Goal: Communication & Community: Answer question/provide support

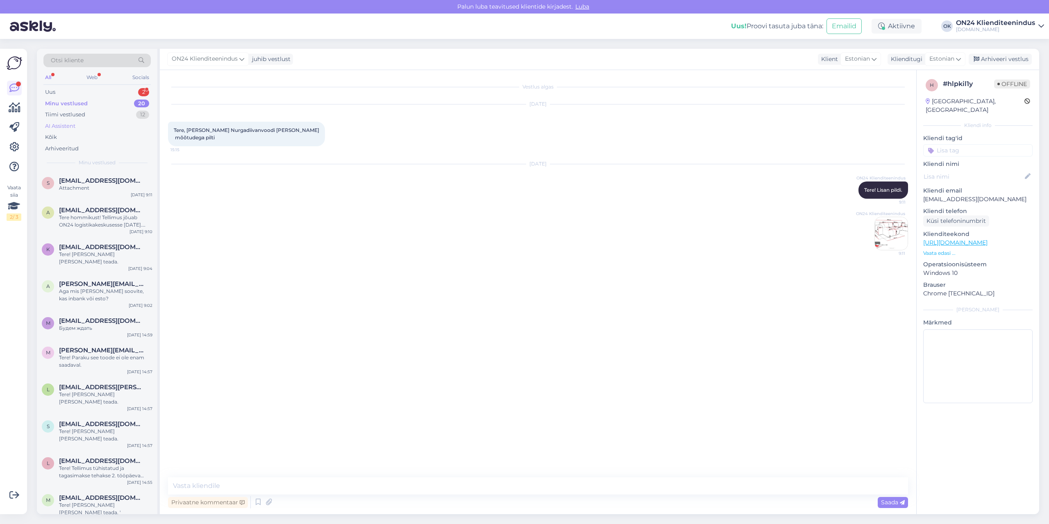
scroll to position [306, 0]
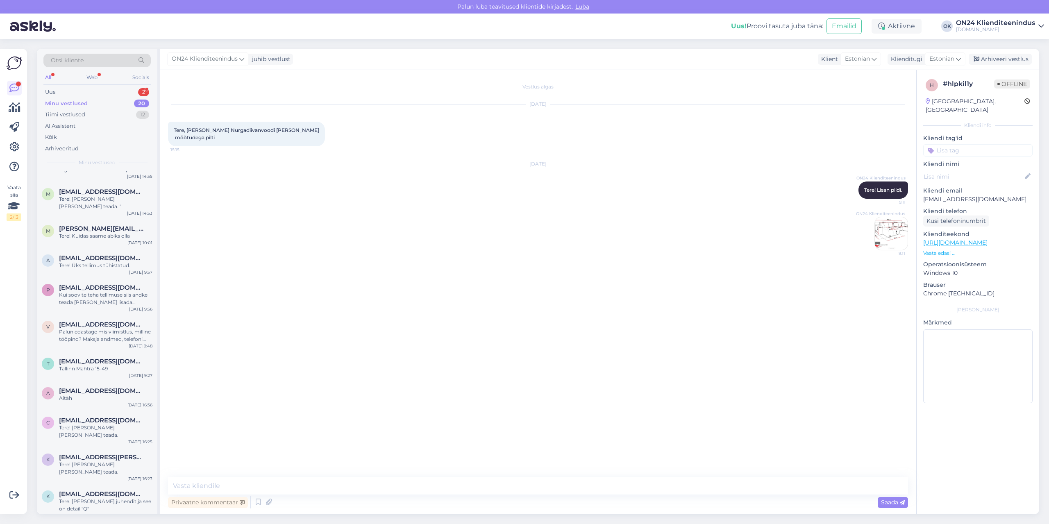
click at [80, 105] on div "Minu vestlused" at bounding box center [66, 104] width 43 height 8
click at [88, 524] on span "[EMAIL_ADDRESS][DOMAIN_NAME]" at bounding box center [101, 530] width 85 height 7
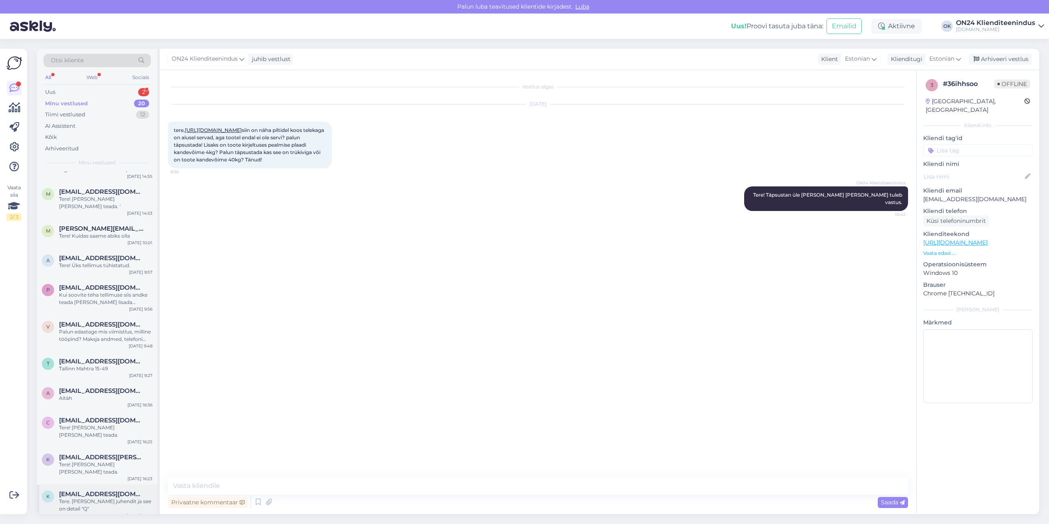
click at [100, 498] on div "Tere. [PERSON_NAME] juhendit ja see on detail "Q"" at bounding box center [105, 505] width 93 height 15
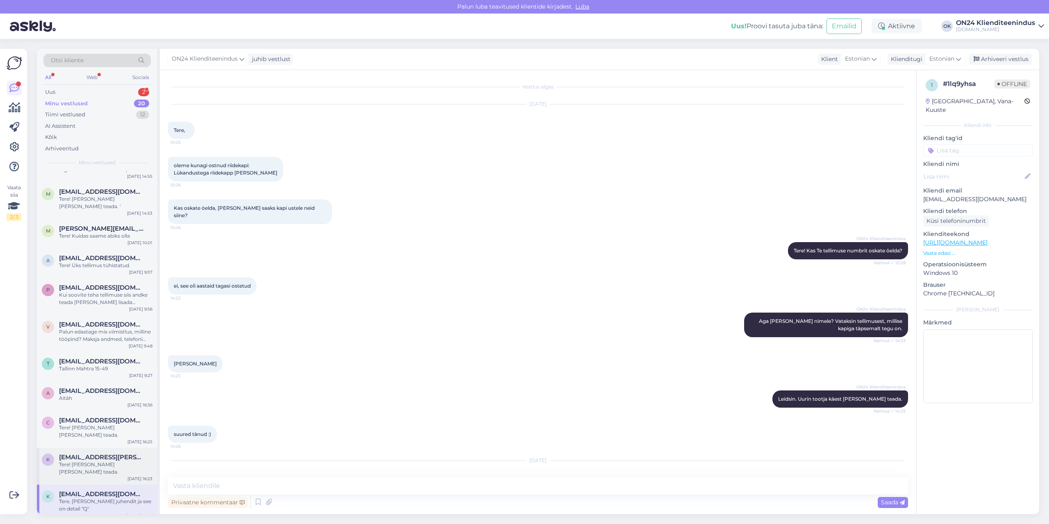
scroll to position [186, 0]
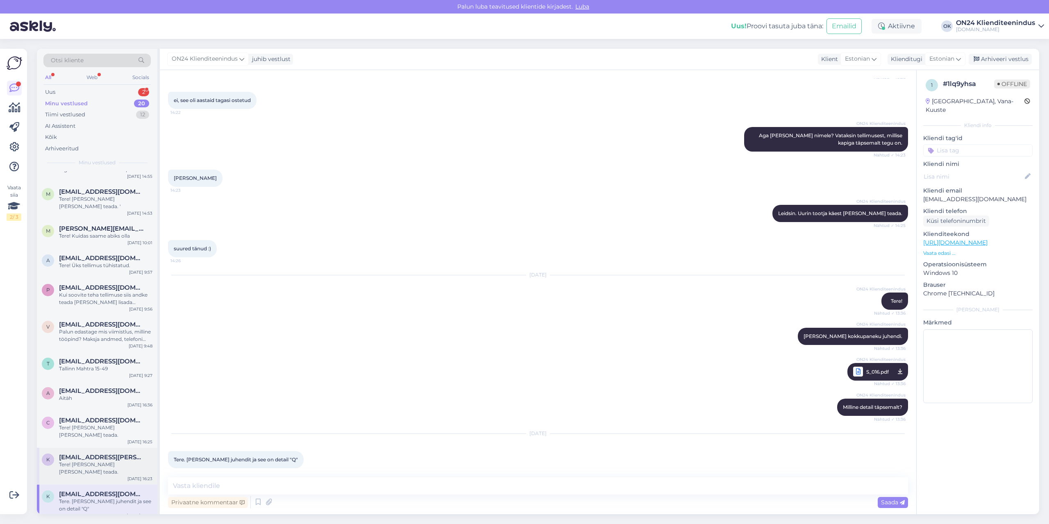
click at [103, 454] on span "[EMAIL_ADDRESS][PERSON_NAME][DOMAIN_NAME]" at bounding box center [101, 457] width 85 height 7
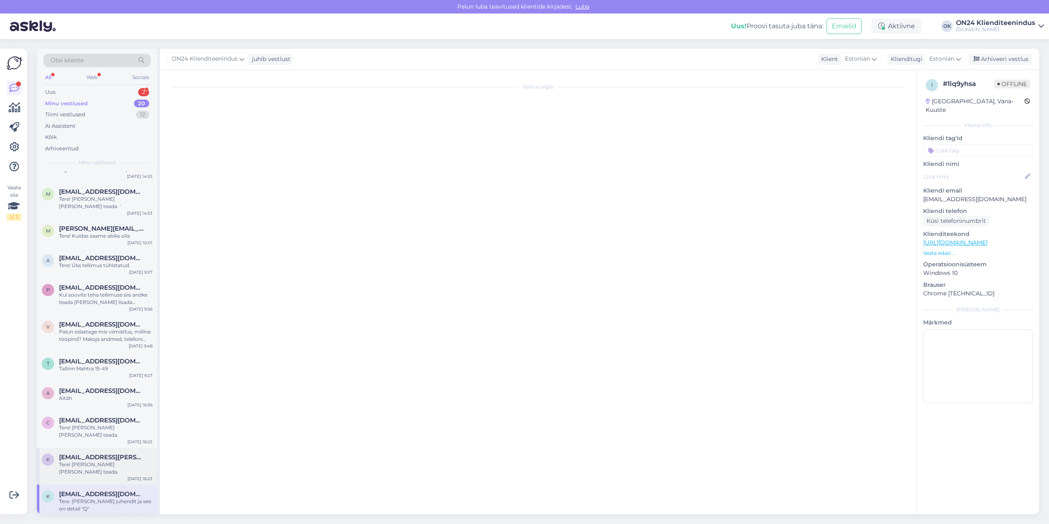
scroll to position [0, 0]
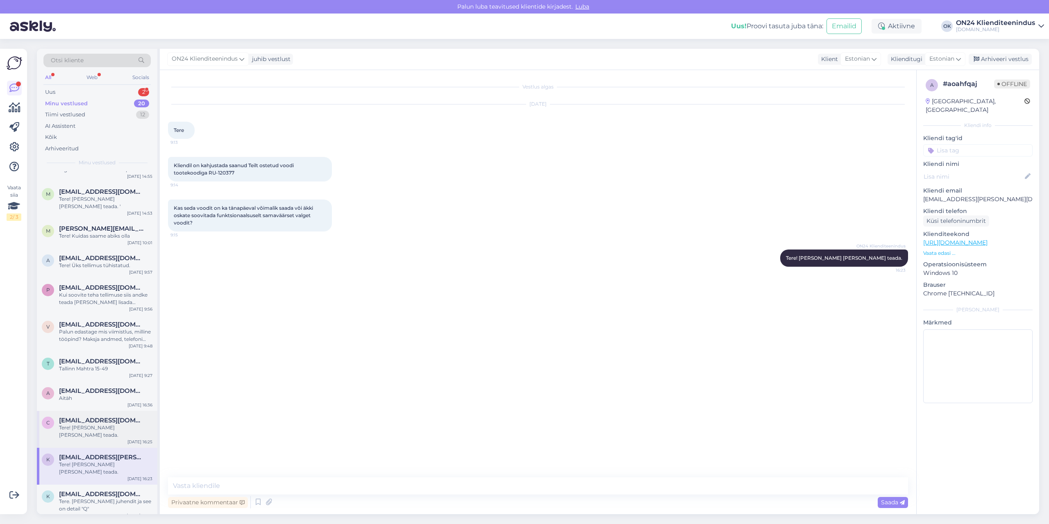
click at [104, 411] on div "c [EMAIL_ADDRESS][DOMAIN_NAME] Tere! [PERSON_NAME] [PERSON_NAME] teada. [DATE] …" at bounding box center [97, 429] width 120 height 37
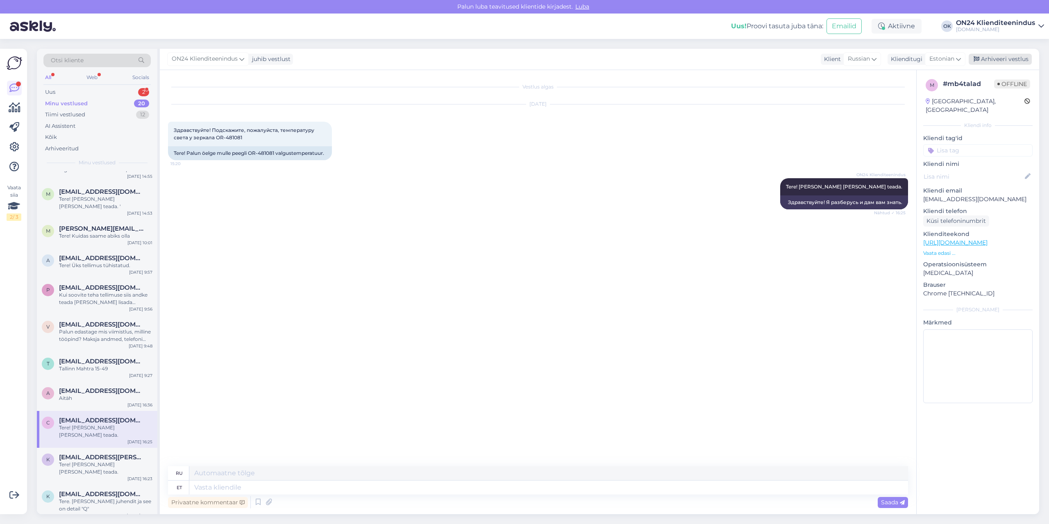
click at [999, 56] on div "Arhiveeri vestlus" at bounding box center [1000, 59] width 63 height 11
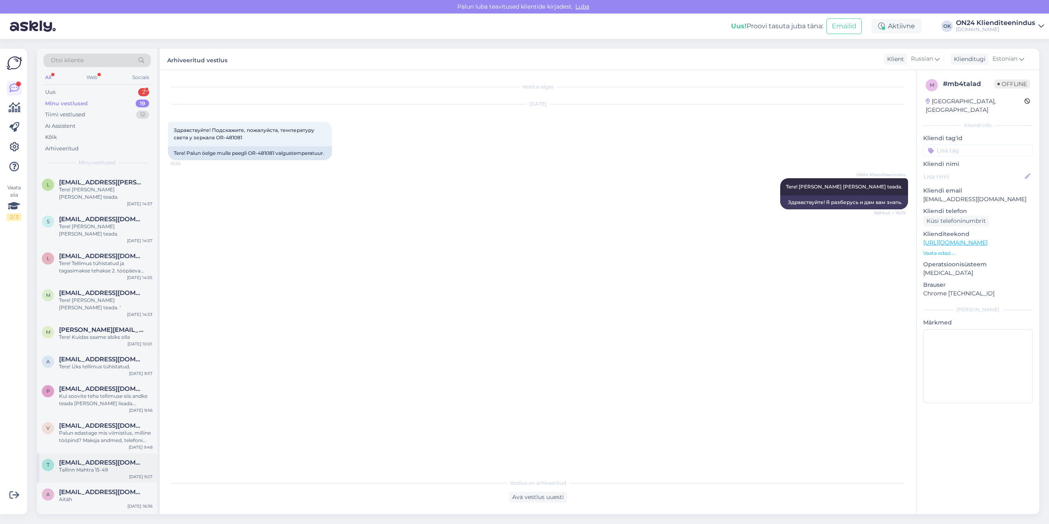
scroll to position [277, 0]
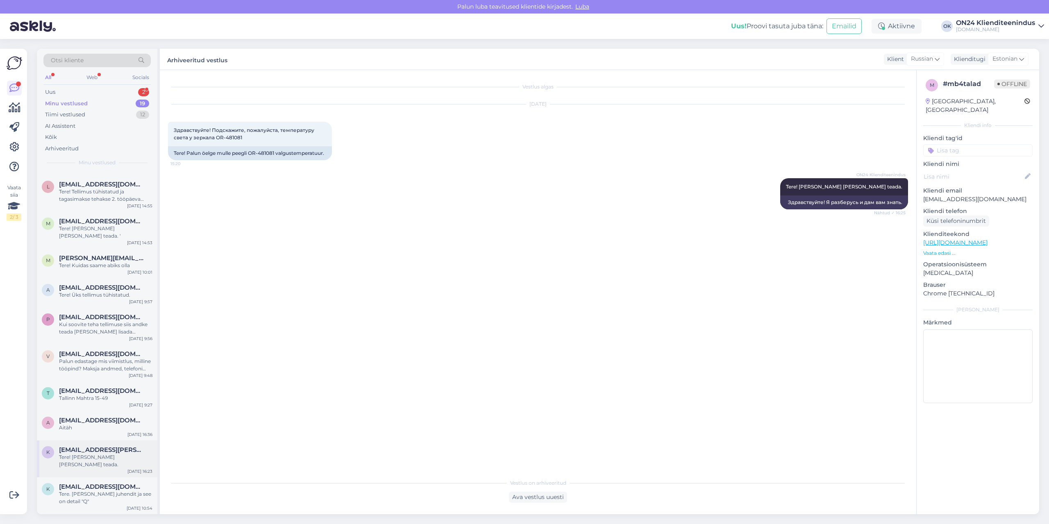
click at [102, 454] on div "Tere! [PERSON_NAME] [PERSON_NAME] teada." at bounding box center [105, 461] width 93 height 15
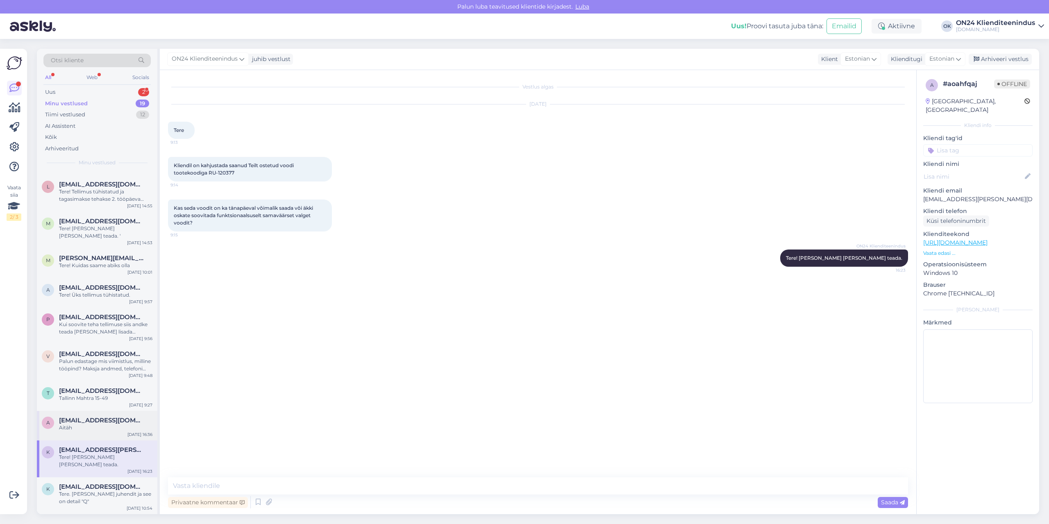
click at [94, 417] on span "[EMAIL_ADDRESS][DOMAIN_NAME]" at bounding box center [101, 420] width 85 height 7
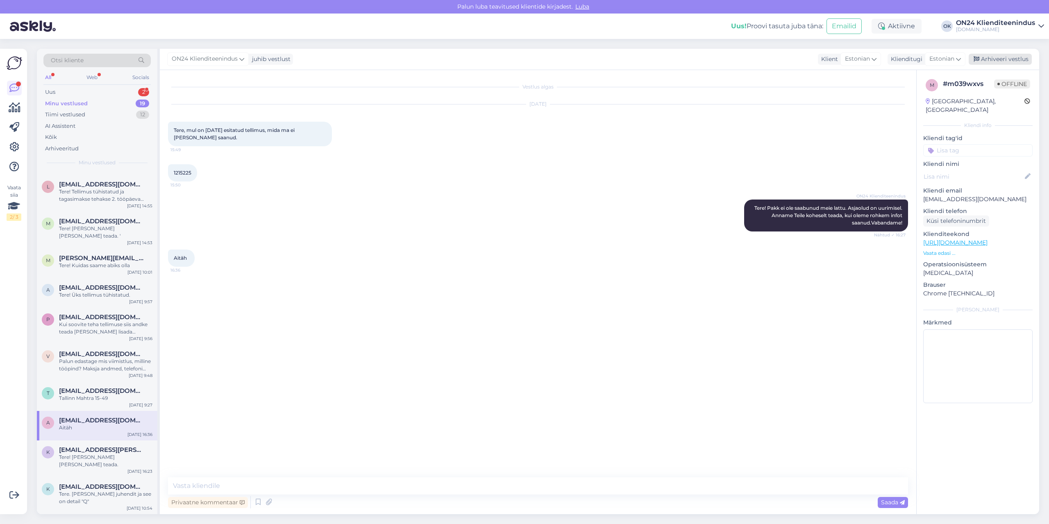
click at [1000, 59] on div "Arhiveeri vestlus" at bounding box center [1000, 59] width 63 height 11
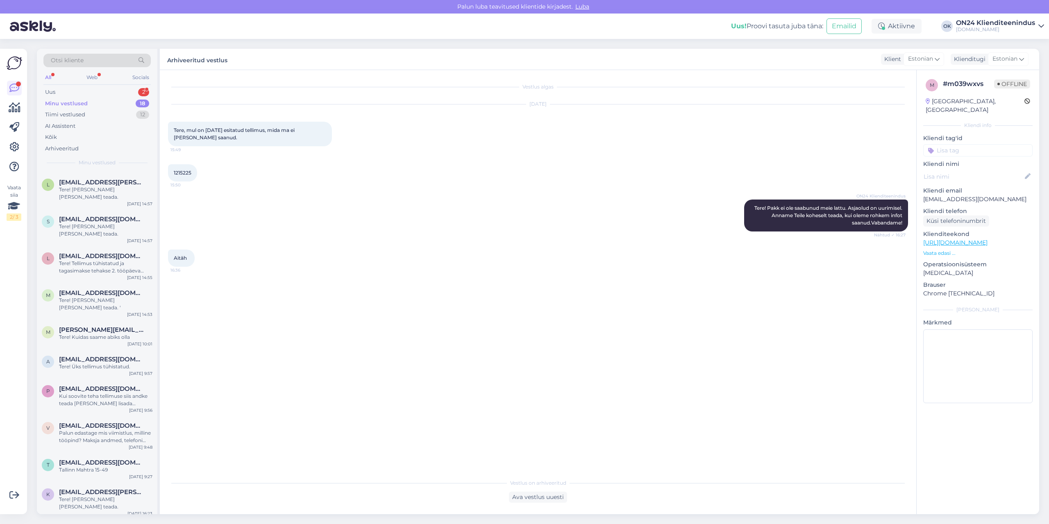
scroll to position [247, 0]
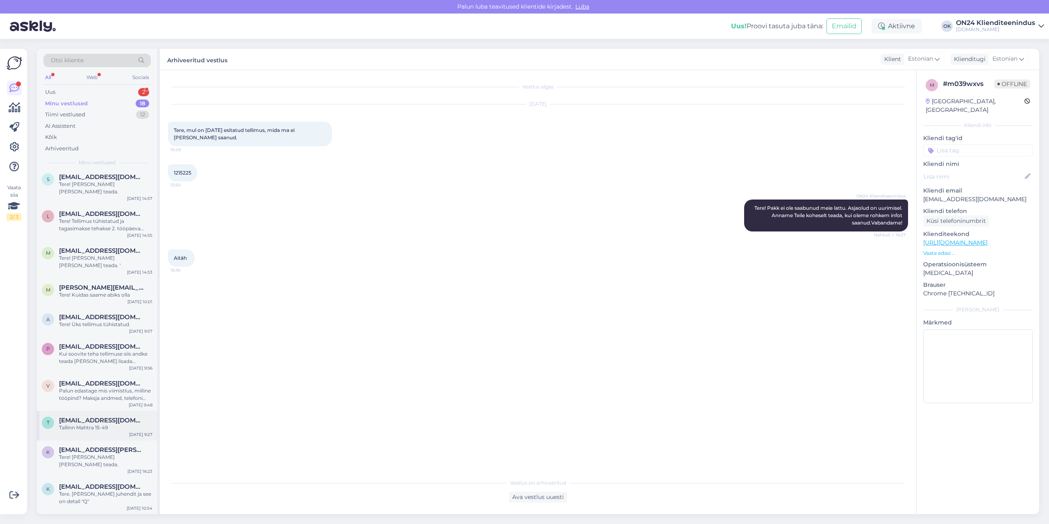
click at [72, 417] on span "[EMAIL_ADDRESS][DOMAIN_NAME]" at bounding box center [101, 420] width 85 height 7
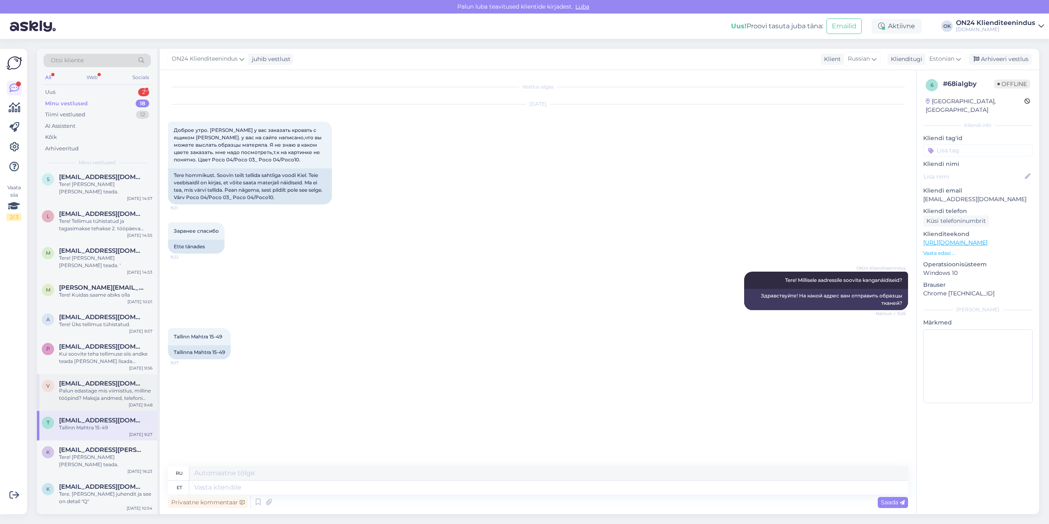
click at [72, 387] on div "Palun edastage mis viimistlus, milline tööpind? Maksja andmed, telefoni number,…" at bounding box center [105, 394] width 93 height 15
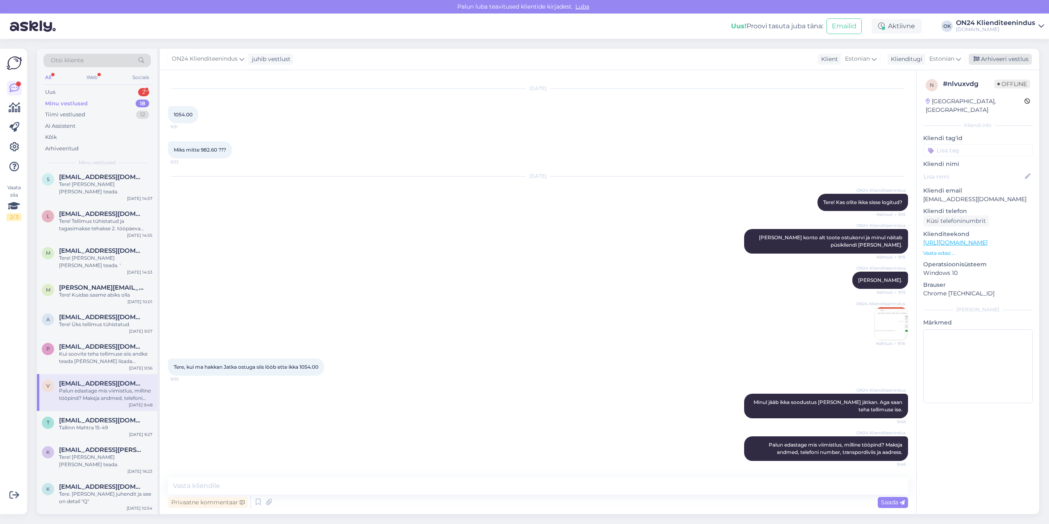
click at [995, 61] on div "Arhiveeri vestlus" at bounding box center [1000, 59] width 63 height 11
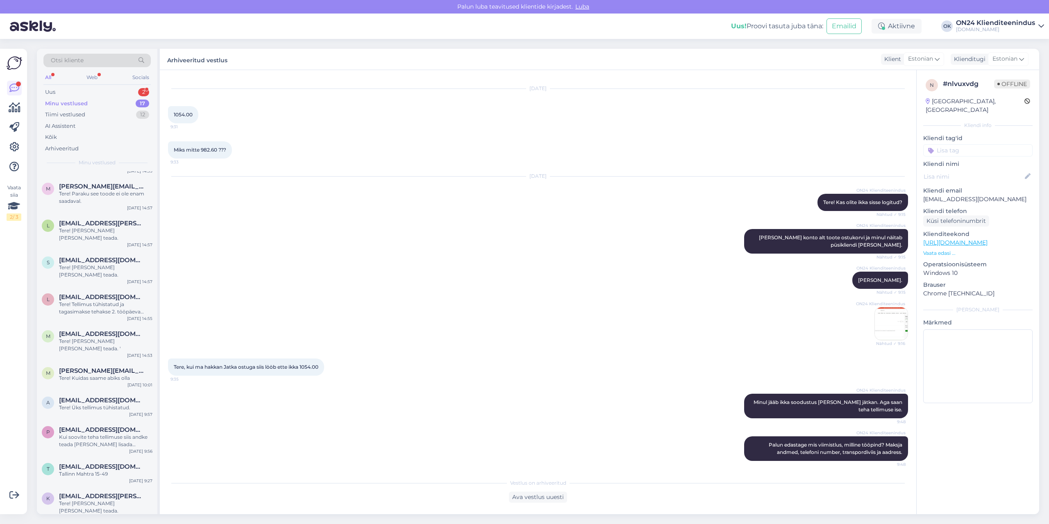
scroll to position [210, 0]
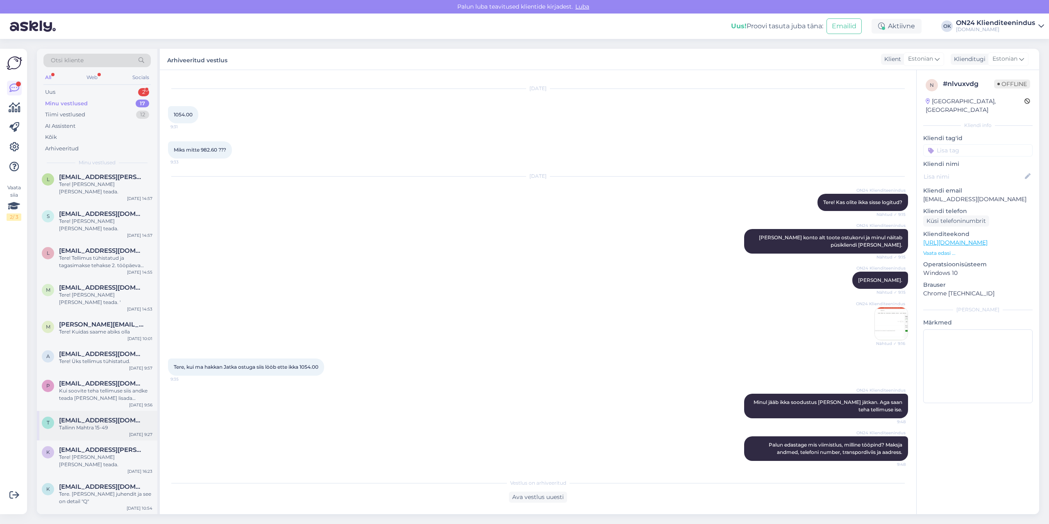
click at [83, 424] on div "Tallinn Mahtra 15-49" at bounding box center [105, 427] width 93 height 7
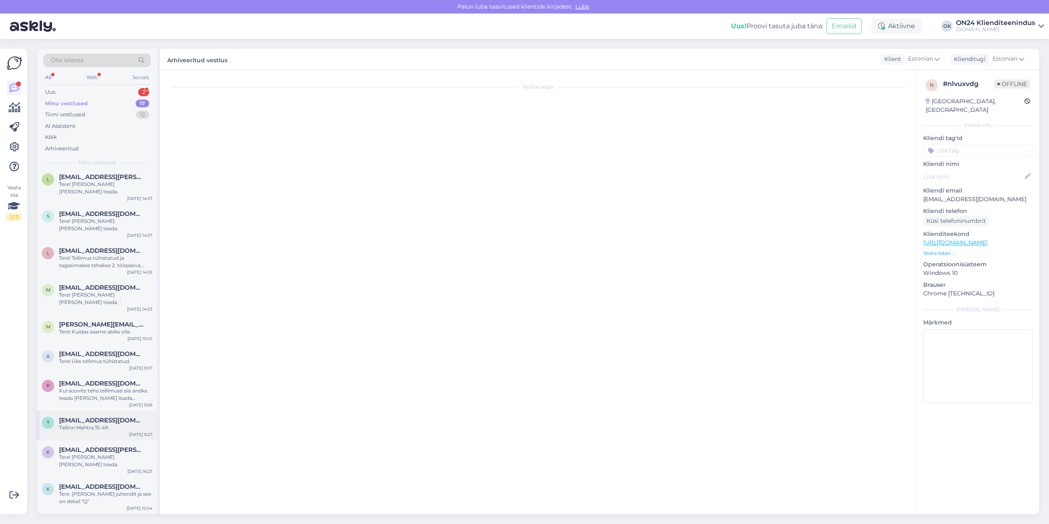
scroll to position [0, 0]
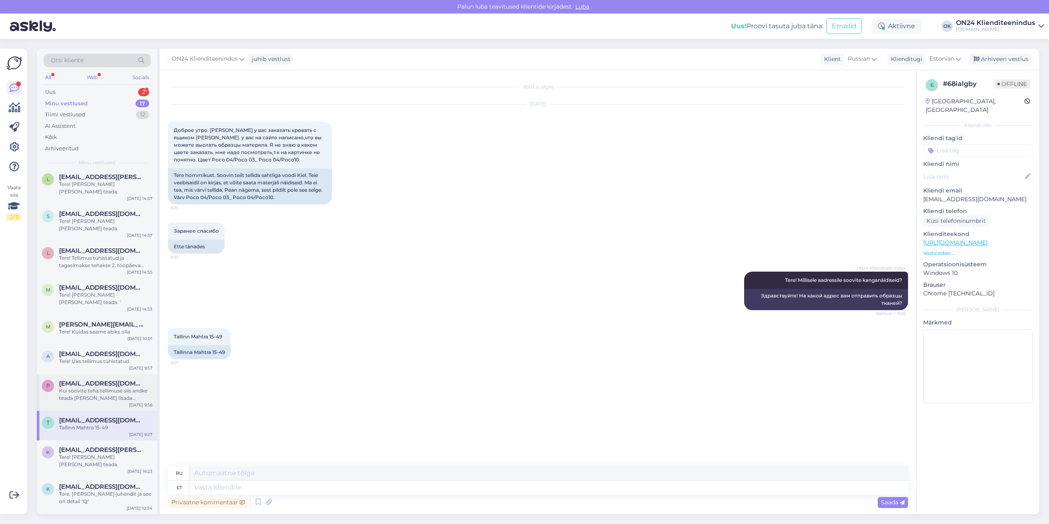
click at [84, 387] on div "Kui soovite teha tellimuse siis andke teada [PERSON_NAME] lisada maksimaalse kl…" at bounding box center [105, 394] width 93 height 15
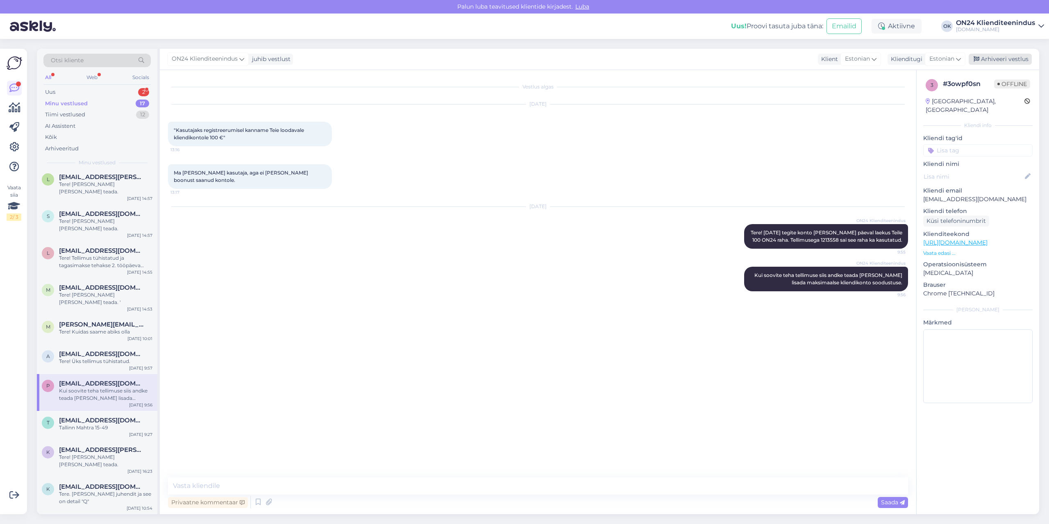
click at [1004, 61] on div "Arhiveeri vestlus" at bounding box center [1000, 59] width 63 height 11
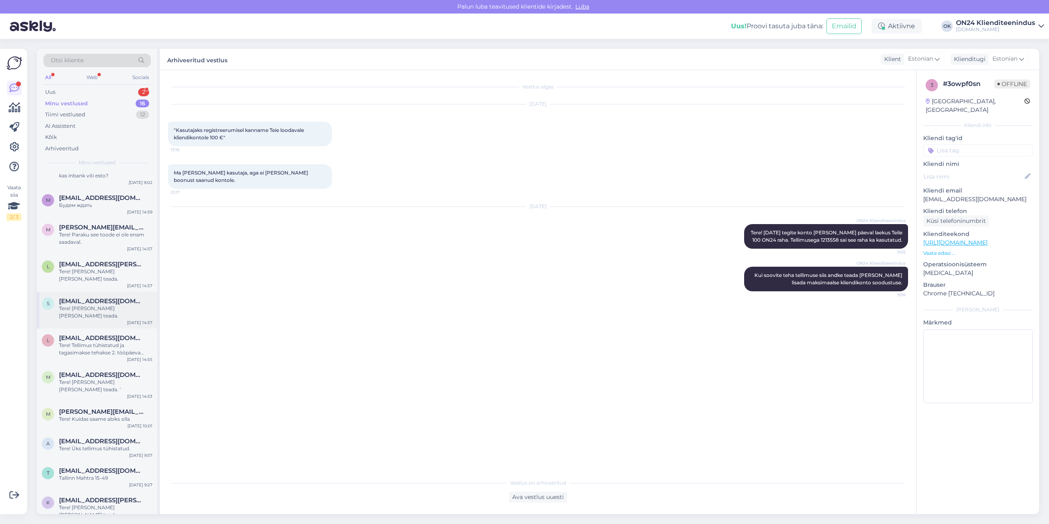
scroll to position [173, 0]
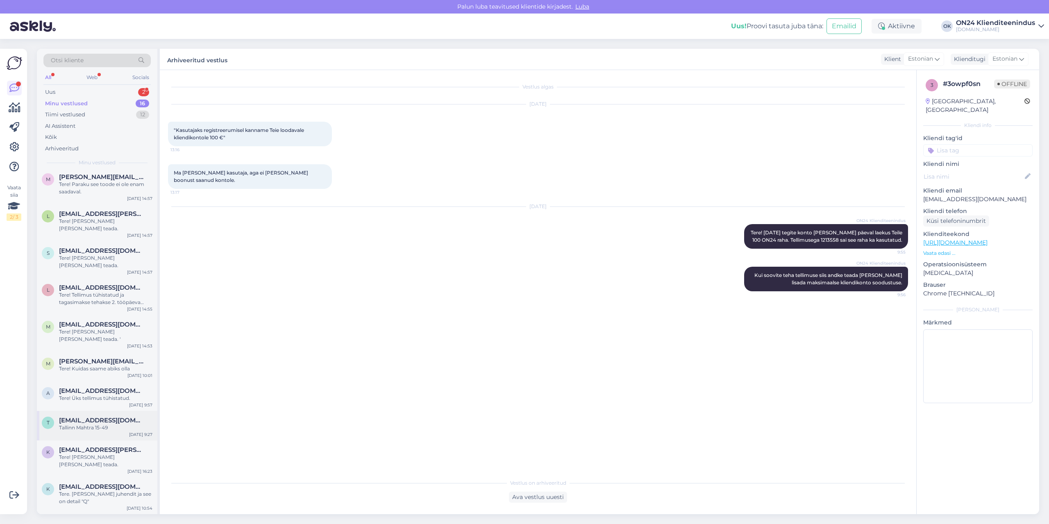
click at [85, 424] on div "Tallinn Mahtra 15-49" at bounding box center [105, 427] width 93 height 7
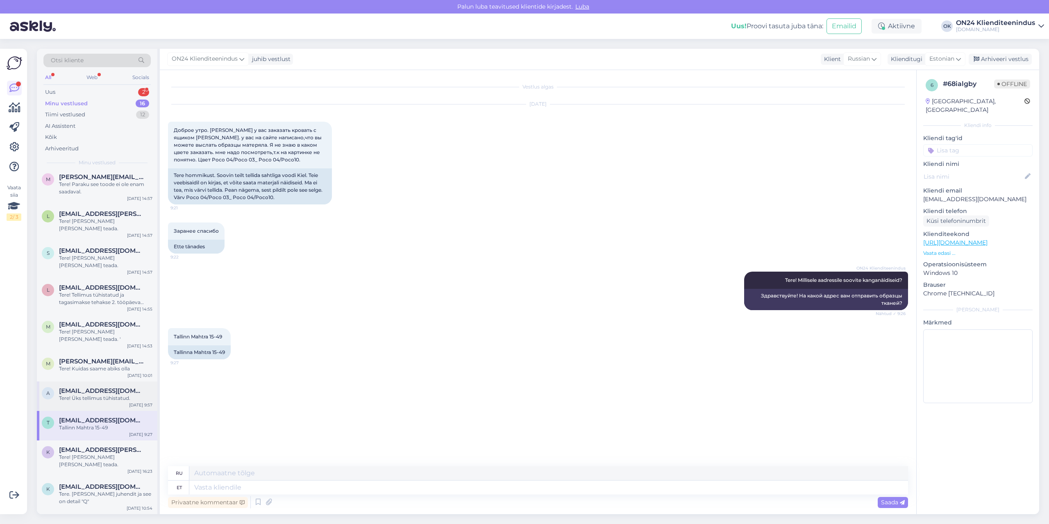
click at [86, 395] on div "Tere! Üks tellimus tühistatud." at bounding box center [105, 398] width 93 height 7
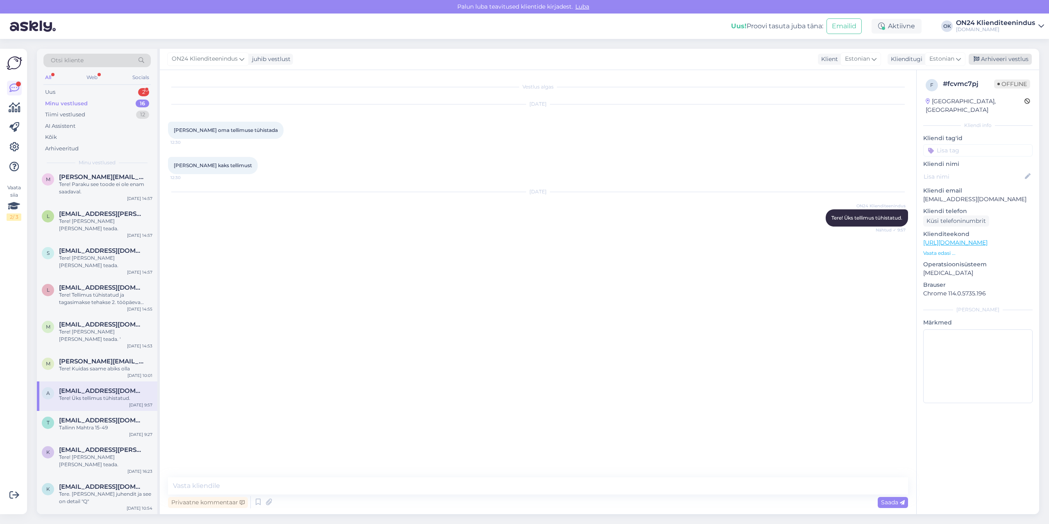
click at [1005, 61] on div "Arhiveeri vestlus" at bounding box center [1000, 59] width 63 height 11
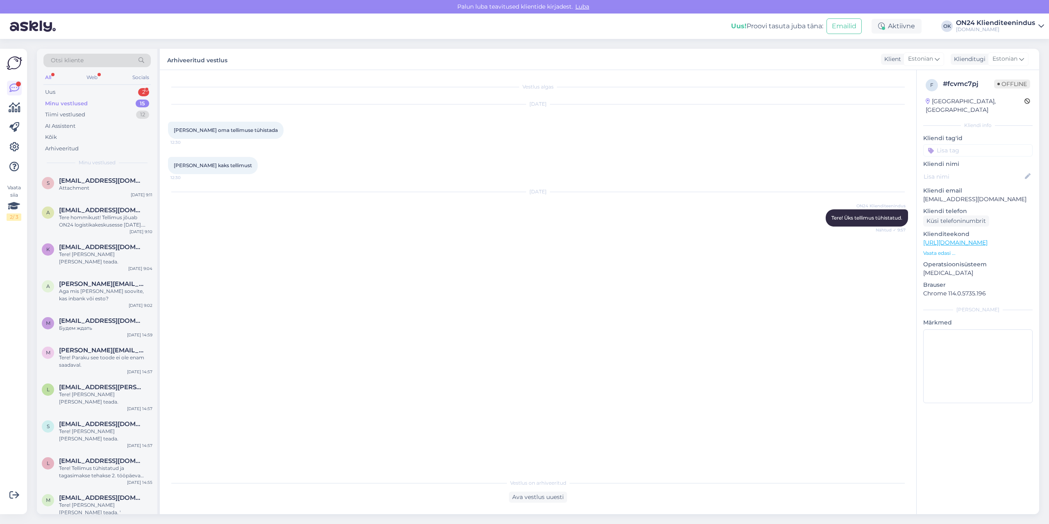
scroll to position [144, 0]
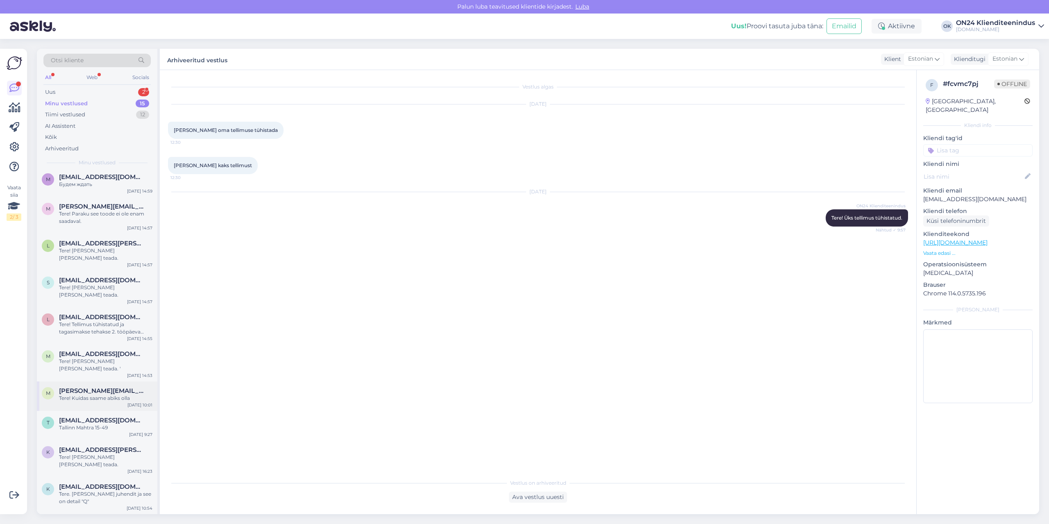
click at [88, 387] on span "[PERSON_NAME][EMAIL_ADDRESS][DOMAIN_NAME]" at bounding box center [101, 390] width 85 height 7
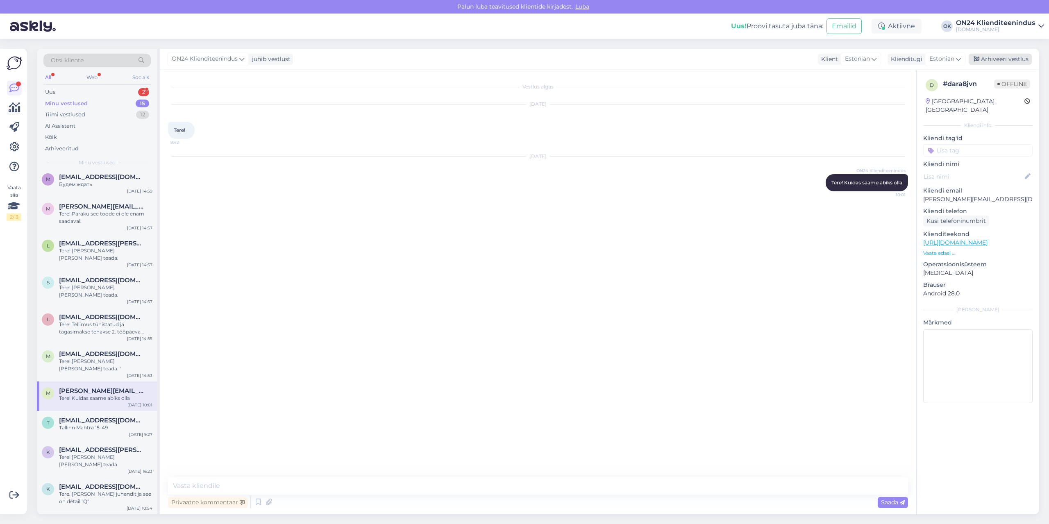
click at [1018, 57] on div "Arhiveeri vestlus" at bounding box center [1000, 59] width 63 height 11
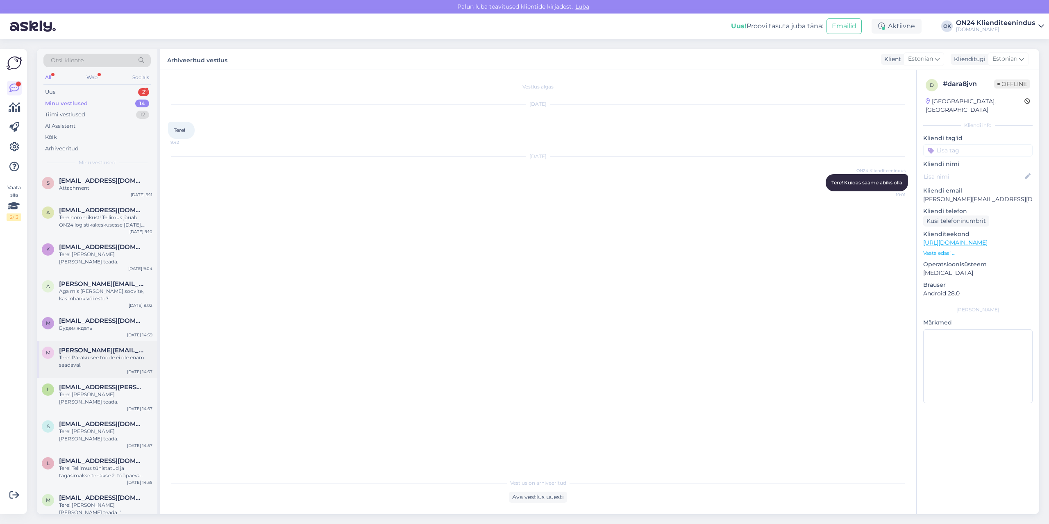
scroll to position [114, 0]
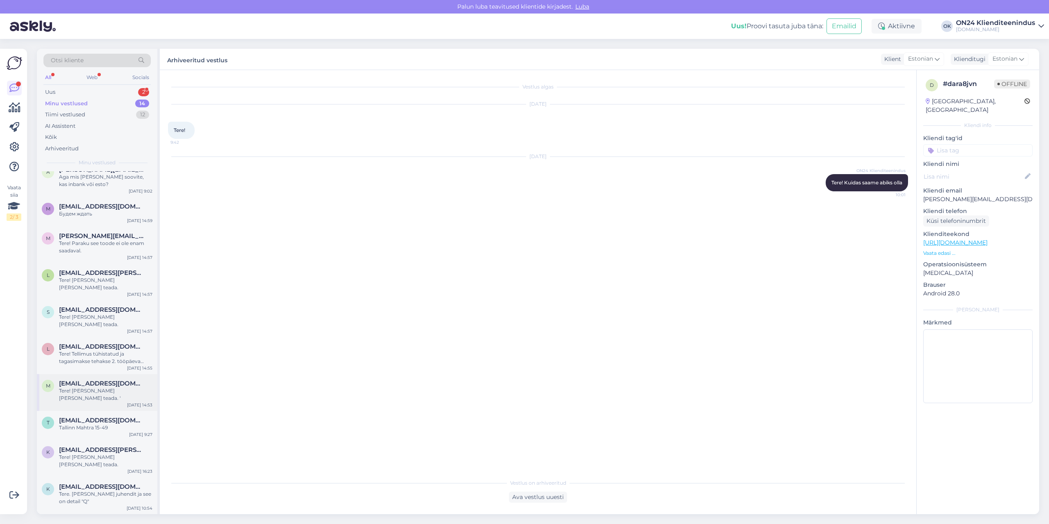
click at [75, 374] on div "m [EMAIL_ADDRESS][DOMAIN_NAME] Tere! [PERSON_NAME] [PERSON_NAME] teada. ' [DATE…" at bounding box center [97, 392] width 120 height 37
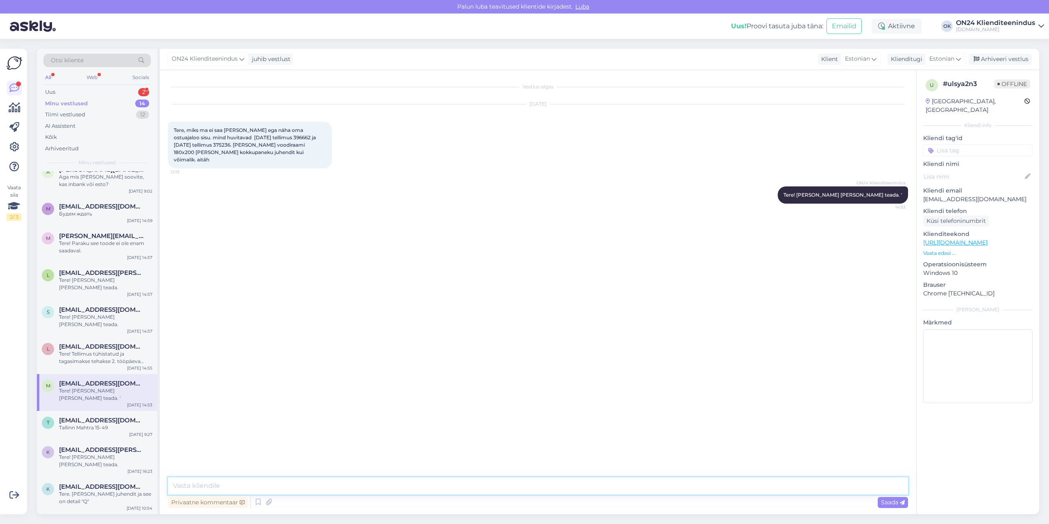
click at [752, 481] on textarea at bounding box center [538, 485] width 740 height 17
type textarea "Tere! Lisan siia juhendi."
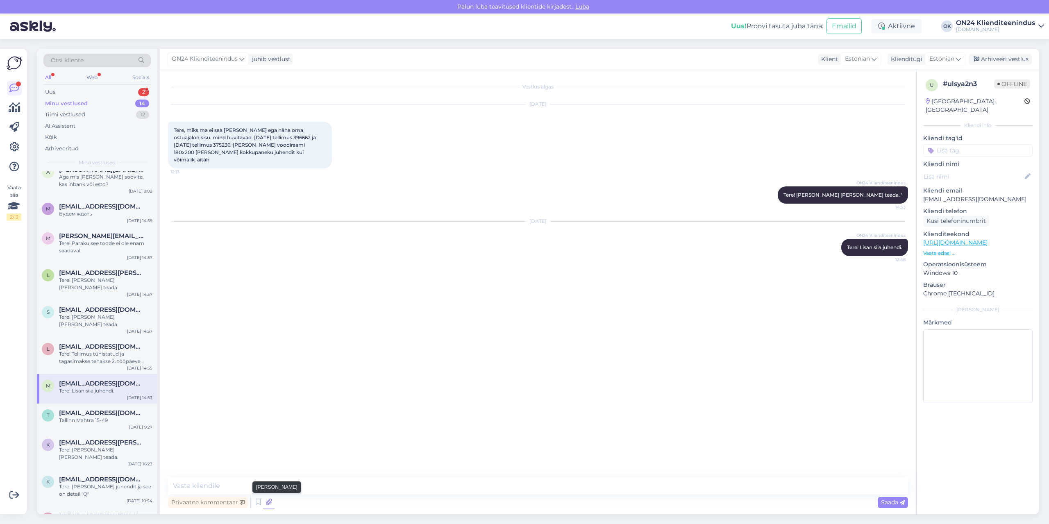
click at [266, 503] on icon at bounding box center [268, 502] width 11 height 12
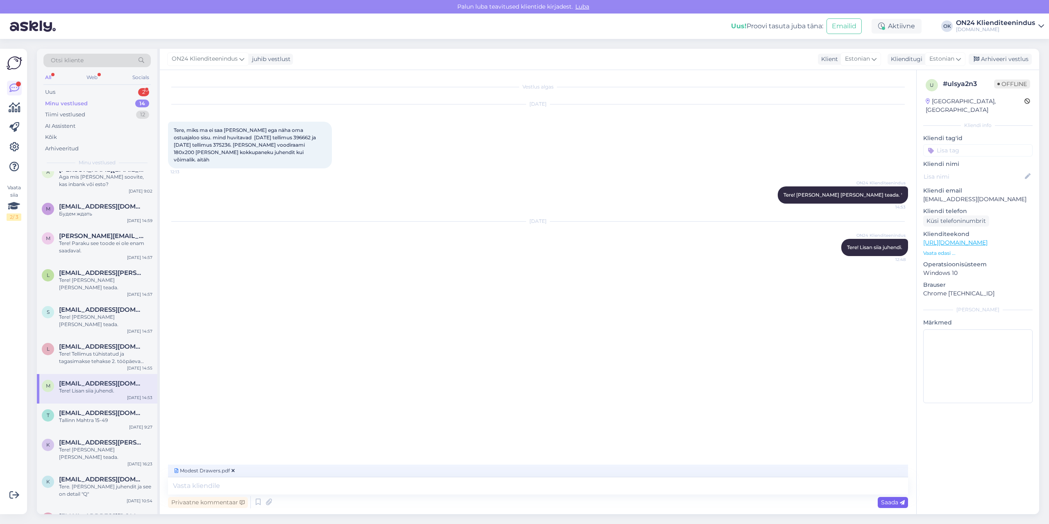
click at [896, 502] on span "Saada" at bounding box center [893, 502] width 24 height 7
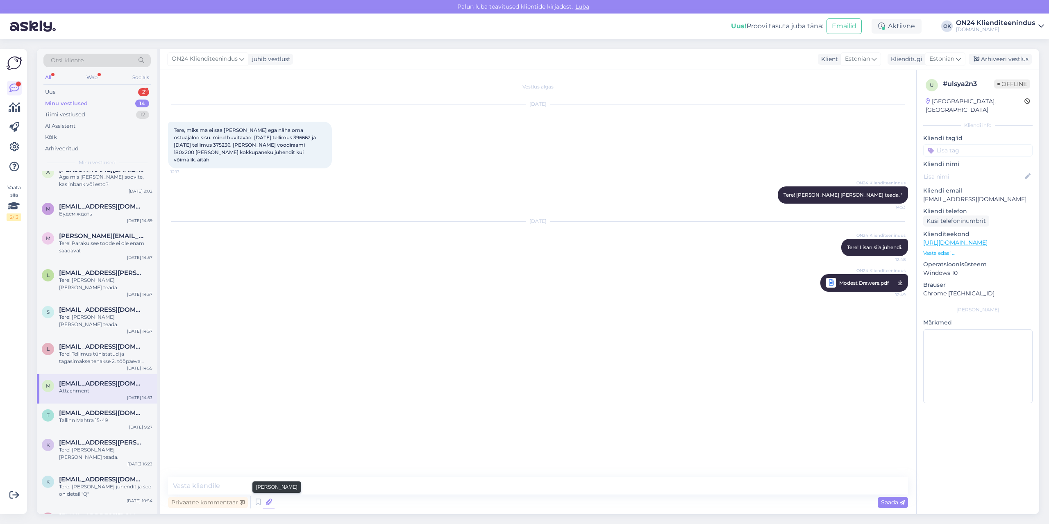
click at [271, 501] on icon at bounding box center [268, 502] width 11 height 12
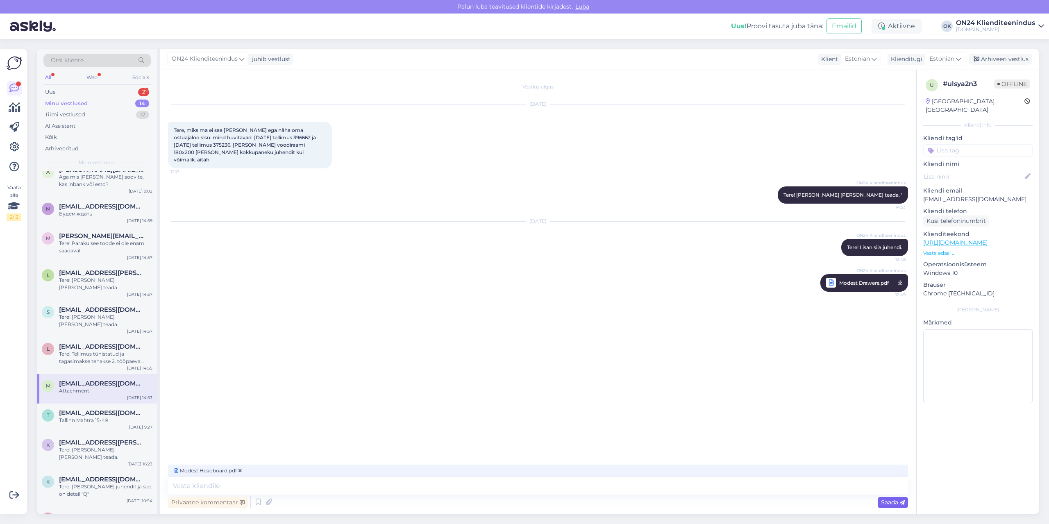
click at [896, 504] on span "Saada" at bounding box center [893, 502] width 24 height 7
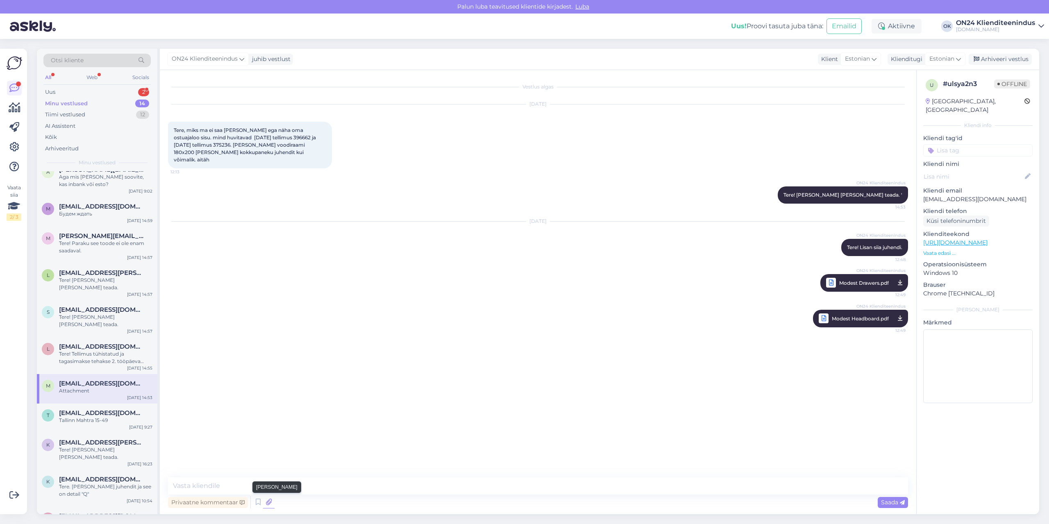
click at [268, 502] on icon at bounding box center [268, 502] width 11 height 12
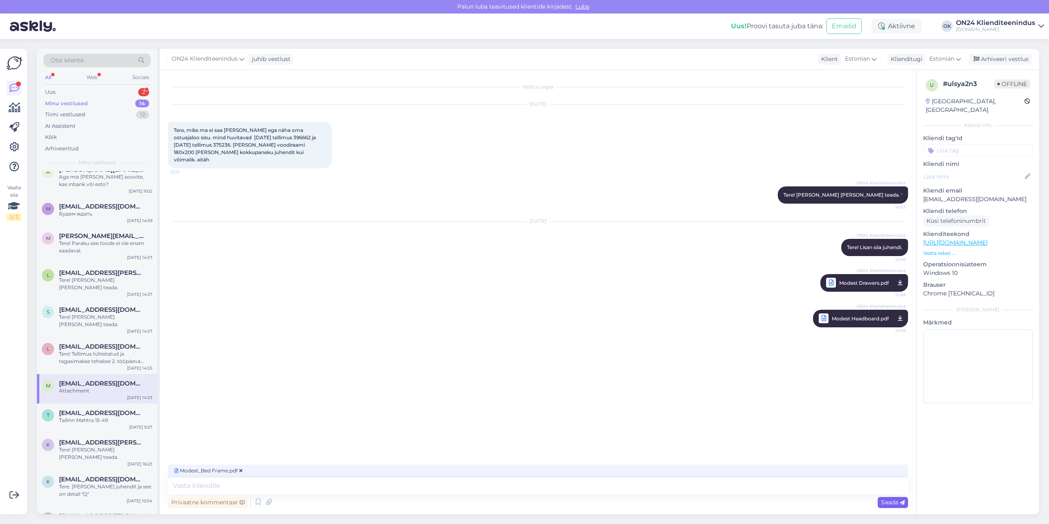
click at [898, 505] on span "Saada" at bounding box center [893, 502] width 24 height 7
click at [211, 487] on textarea at bounding box center [538, 485] width 740 height 17
paste textarea "tehasest [PERSON_NAME] selline kommentaar: Unfortunately we dont have the exact…"
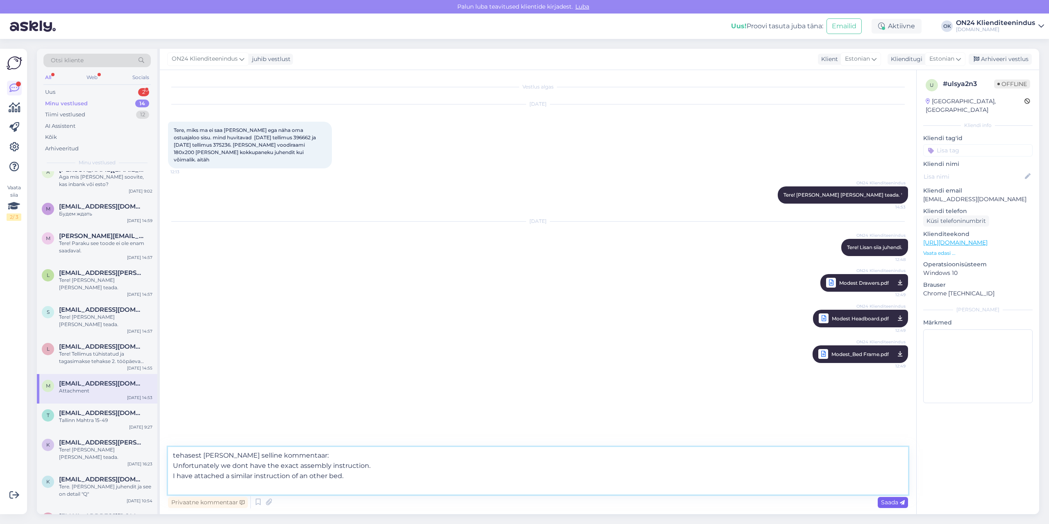
type textarea "tehasest [PERSON_NAME] selline kommentaar: Unfortunately we dont have the exact…"
click at [889, 497] on div "Saada" at bounding box center [893, 502] width 30 height 11
